Goal: Information Seeking & Learning: Learn about a topic

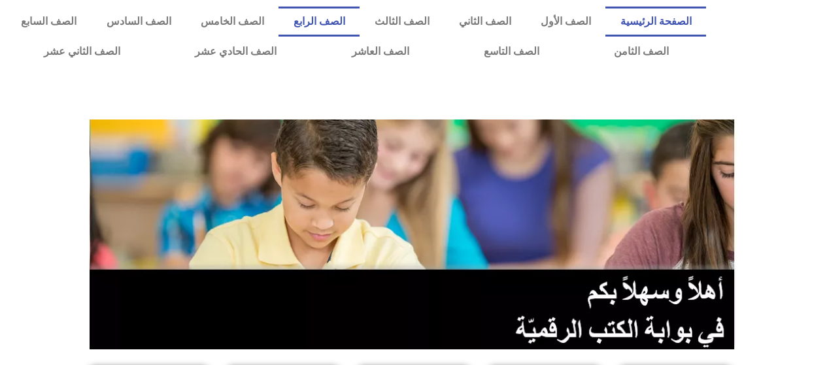
click at [360, 7] on link "الصف الرابع" at bounding box center [318, 22] width 81 height 30
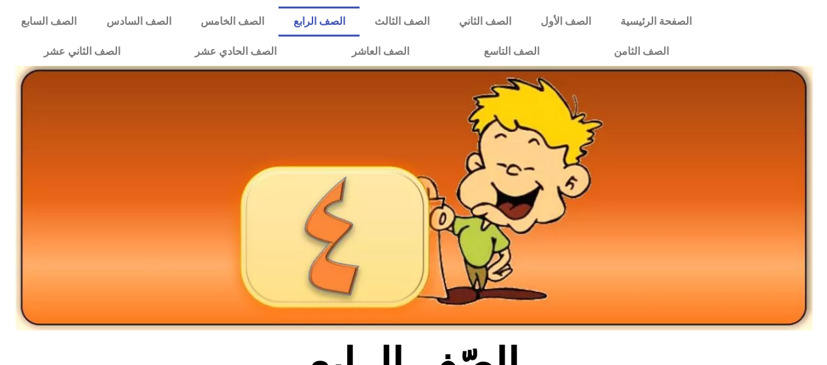
click at [360, 7] on link "الصف الرابع" at bounding box center [318, 22] width 81 height 30
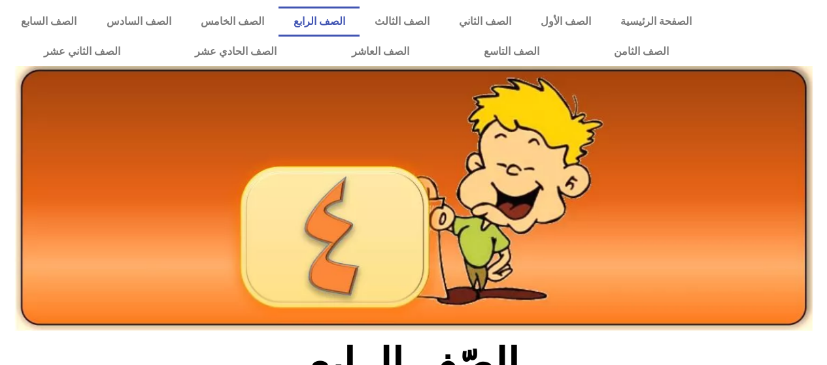
click at [360, 7] on link "الصف الرابع" at bounding box center [318, 22] width 81 height 30
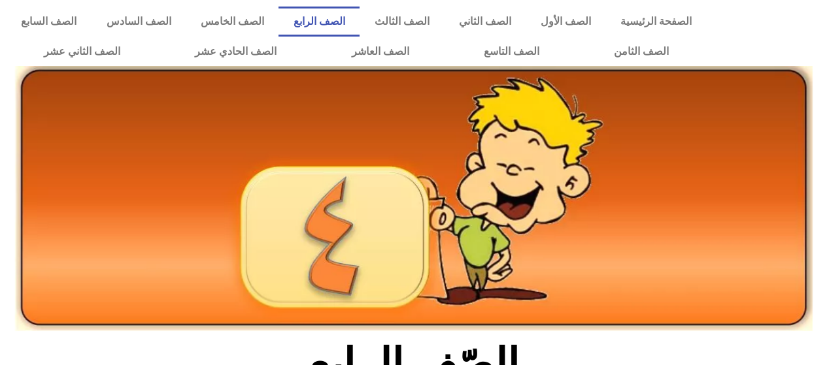
click at [360, 7] on link "الصف الرابع" at bounding box center [318, 22] width 81 height 30
click at [278, 19] on link "الصف الخامس" at bounding box center [232, 22] width 93 height 30
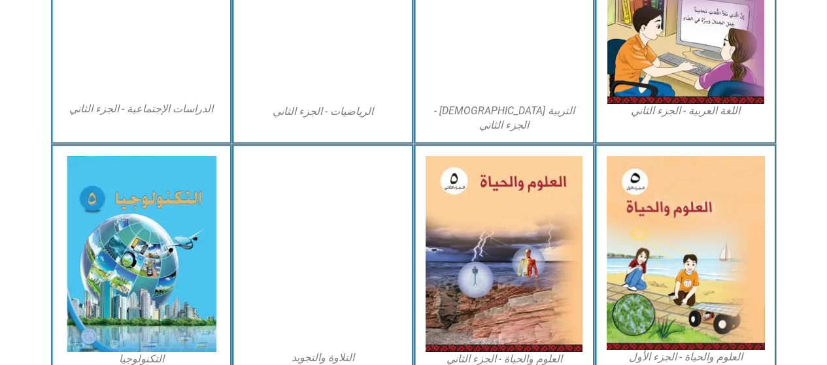
scroll to position [805, 0]
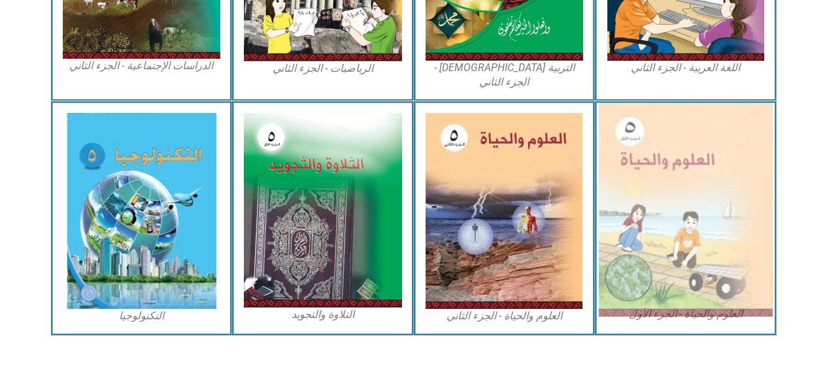
click at [697, 153] on img at bounding box center [686, 210] width 174 height 214
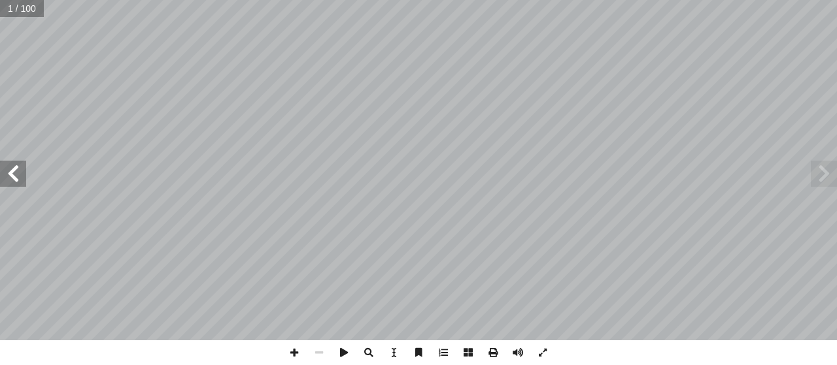
click at [12, 180] on span at bounding box center [13, 174] width 26 height 26
click at [12, 178] on span at bounding box center [13, 174] width 26 height 26
click at [13, 177] on span at bounding box center [13, 174] width 26 height 26
click at [10, 178] on span at bounding box center [13, 174] width 26 height 26
